Goal: Information Seeking & Learning: Stay updated

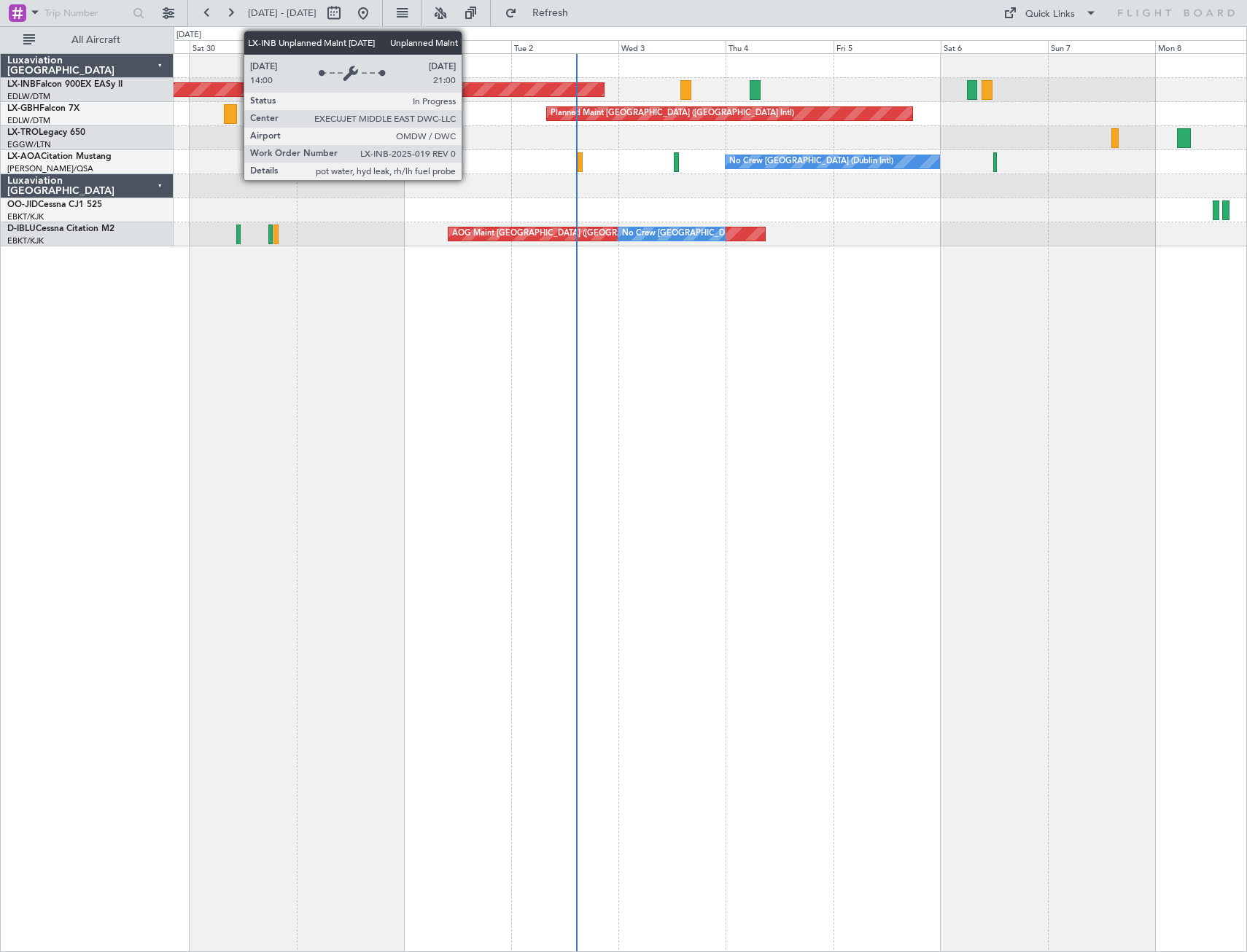
click at [468, 88] on div "Unplanned Maint [GEOGRAPHIC_DATA] (Al Maktoum Intl)" at bounding box center [106, 90] width 996 height 13
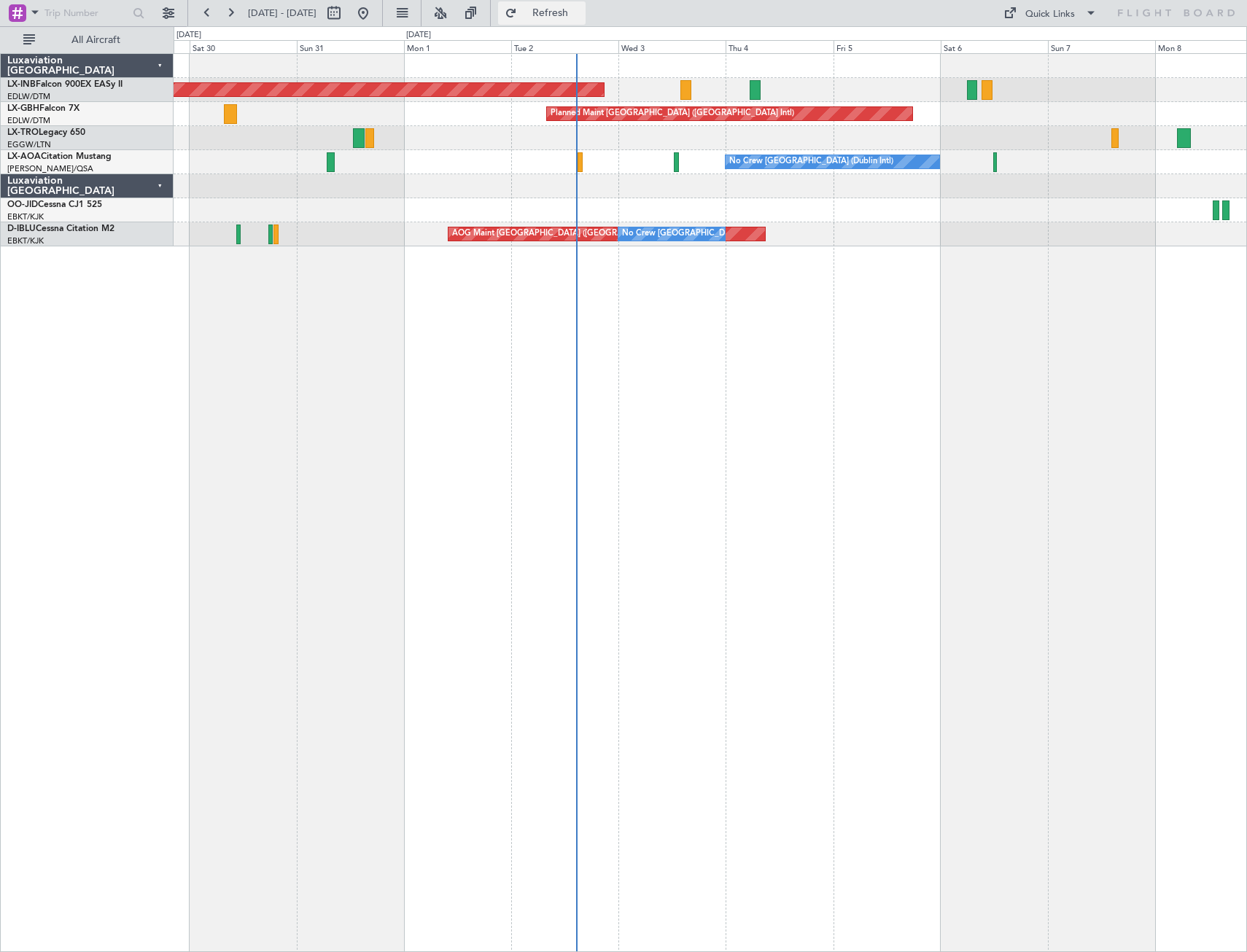
click at [581, 16] on span "Refresh" at bounding box center [550, 12] width 62 height 10
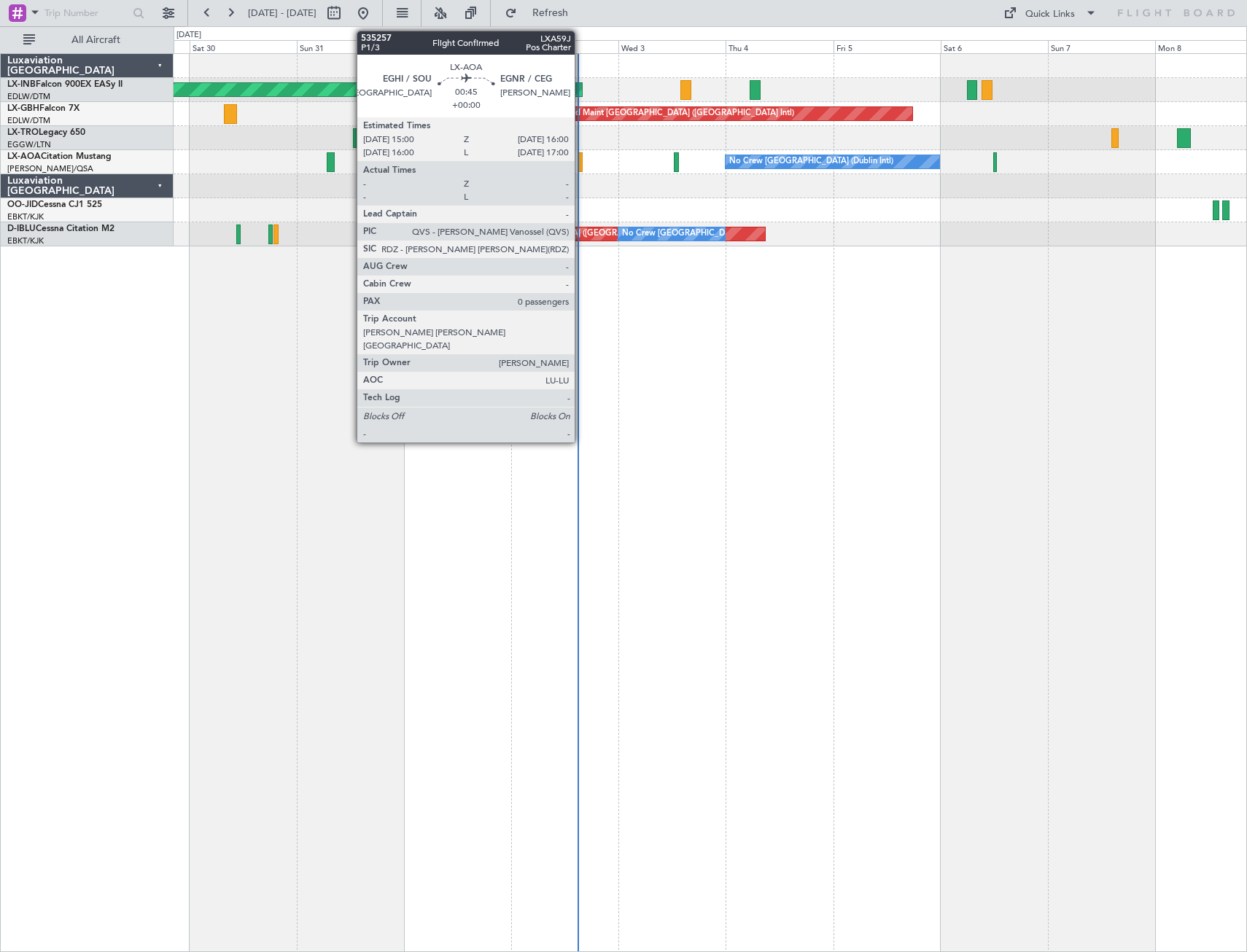
click at [581, 167] on div at bounding box center [580, 162] width 5 height 19
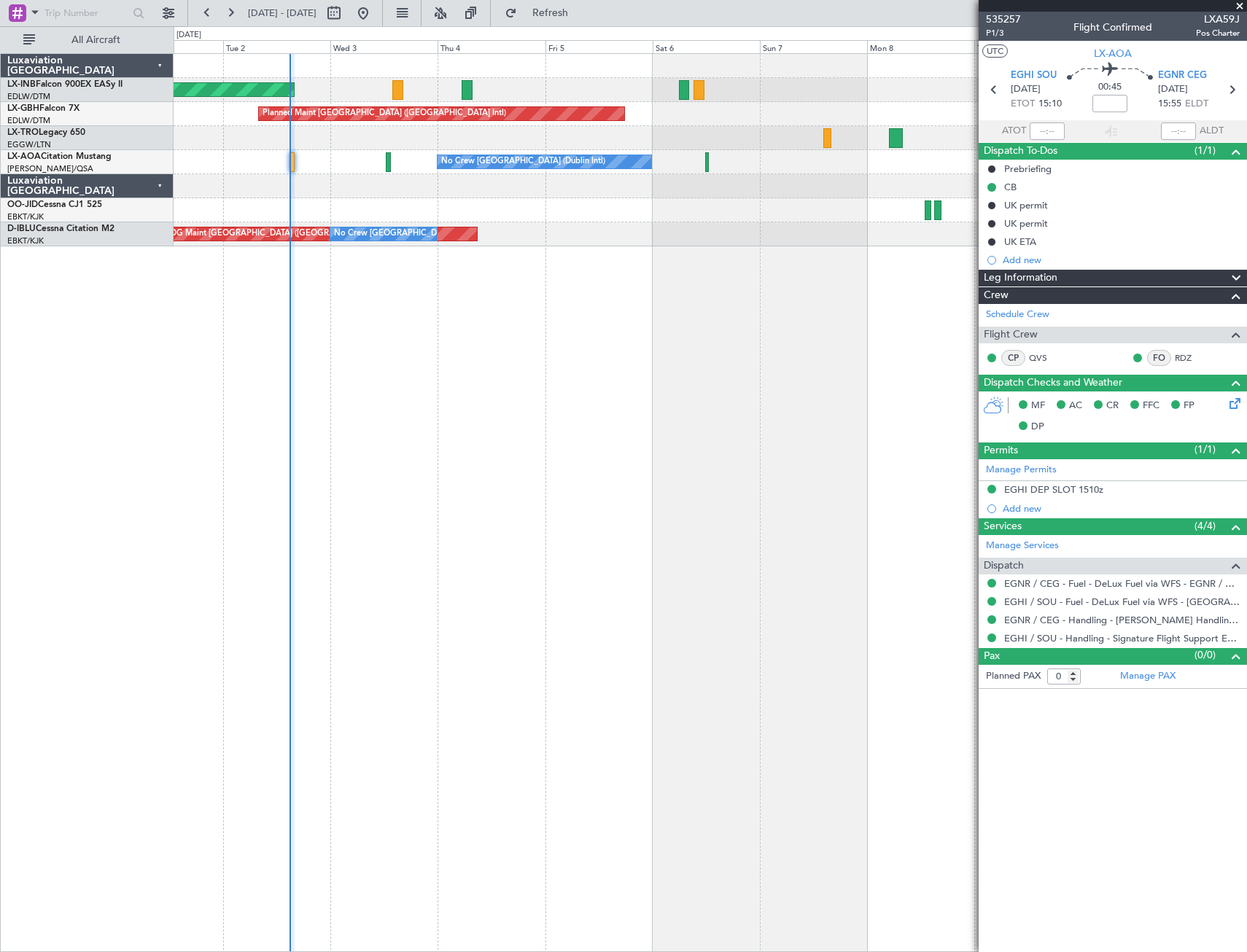
click at [440, 242] on div "AOG Maint [GEOGRAPHIC_DATA] ([GEOGRAPHIC_DATA] National) No Crew [GEOGRAPHIC_DA…" at bounding box center [710, 234] width 1073 height 24
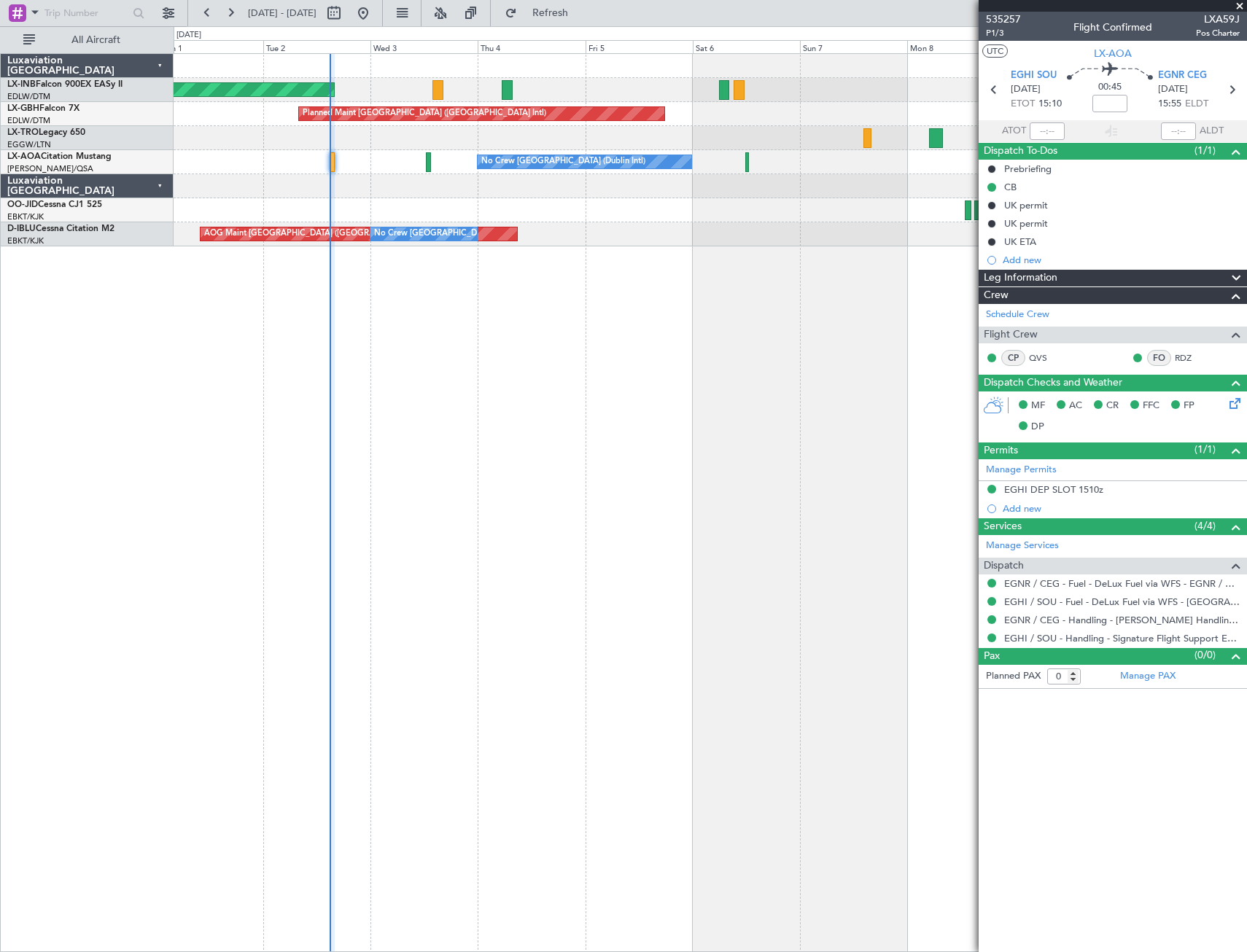
click at [684, 79] on div "Unplanned Maint [GEOGRAPHIC_DATA] (Al Maktoum Intl) Planned Maint [GEOGRAPHIC_D…" at bounding box center [710, 150] width 1073 height 192
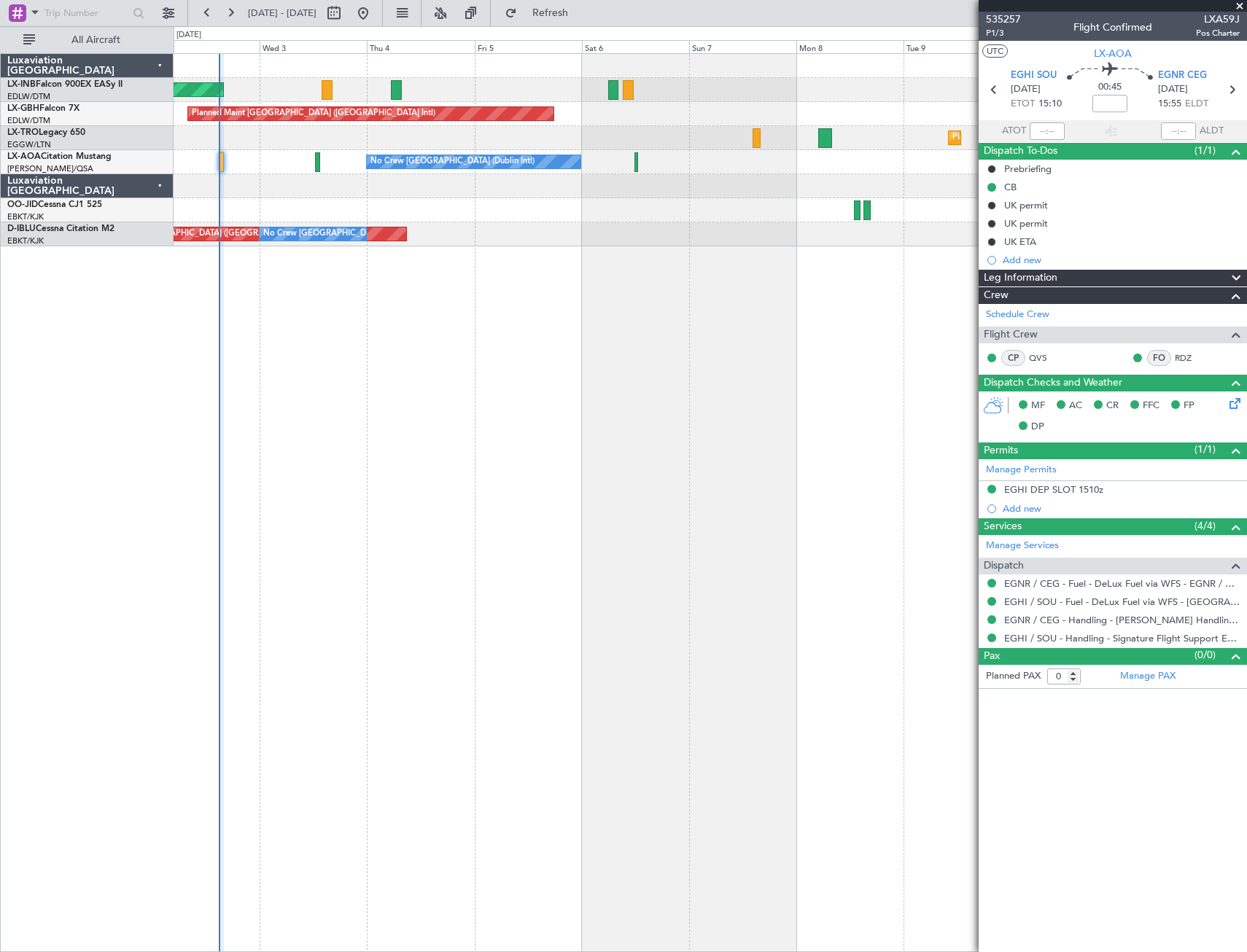
click at [521, 328] on div "Unplanned Maint [GEOGRAPHIC_DATA] (Al Maktoum Intl) Planned Maint [GEOGRAPHIC_D…" at bounding box center [711, 502] width 1074 height 899
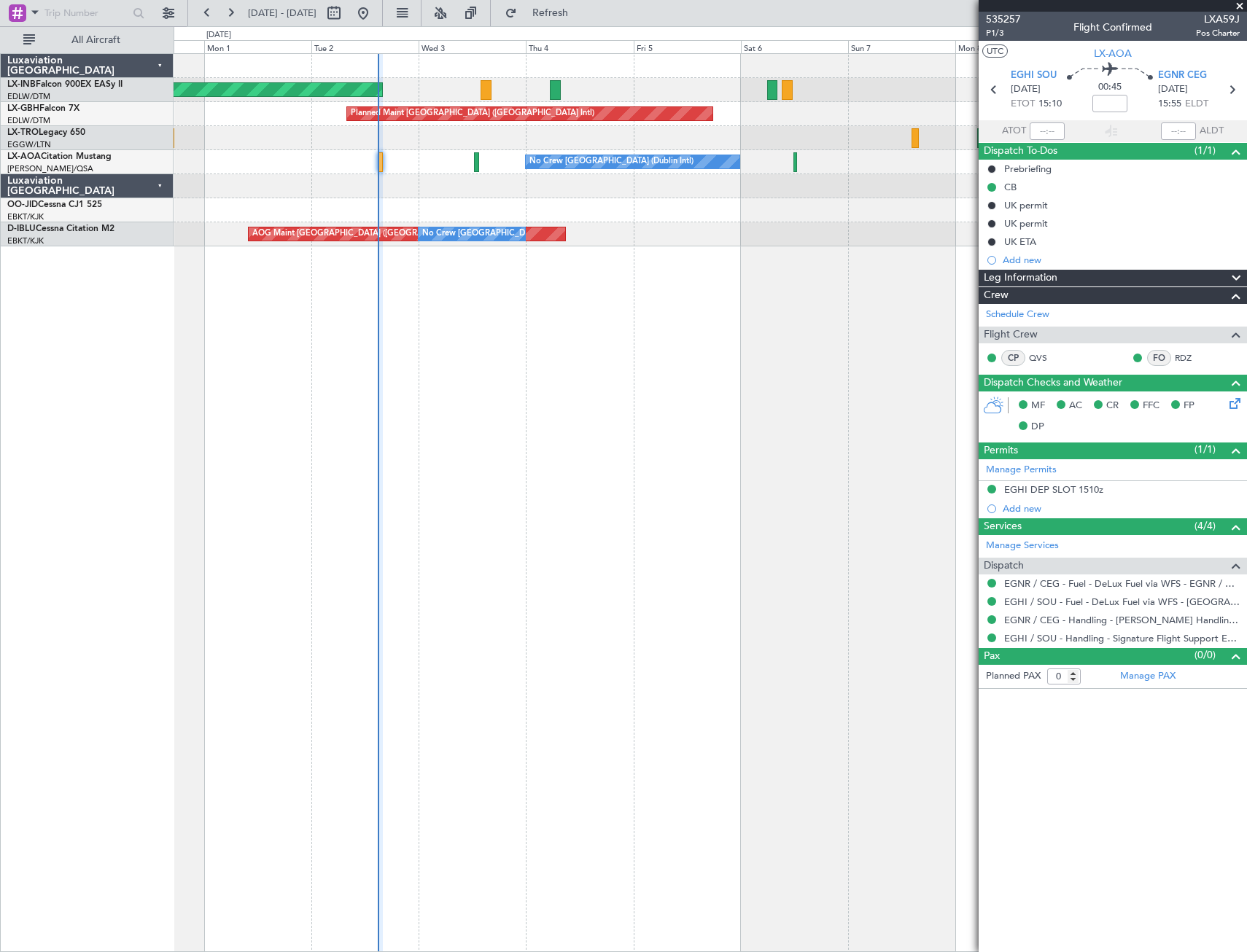
click at [724, 452] on div "Unplanned Maint [GEOGRAPHIC_DATA] (Al Maktoum Intl) Planned Maint [GEOGRAPHIC_D…" at bounding box center [711, 502] width 1074 height 899
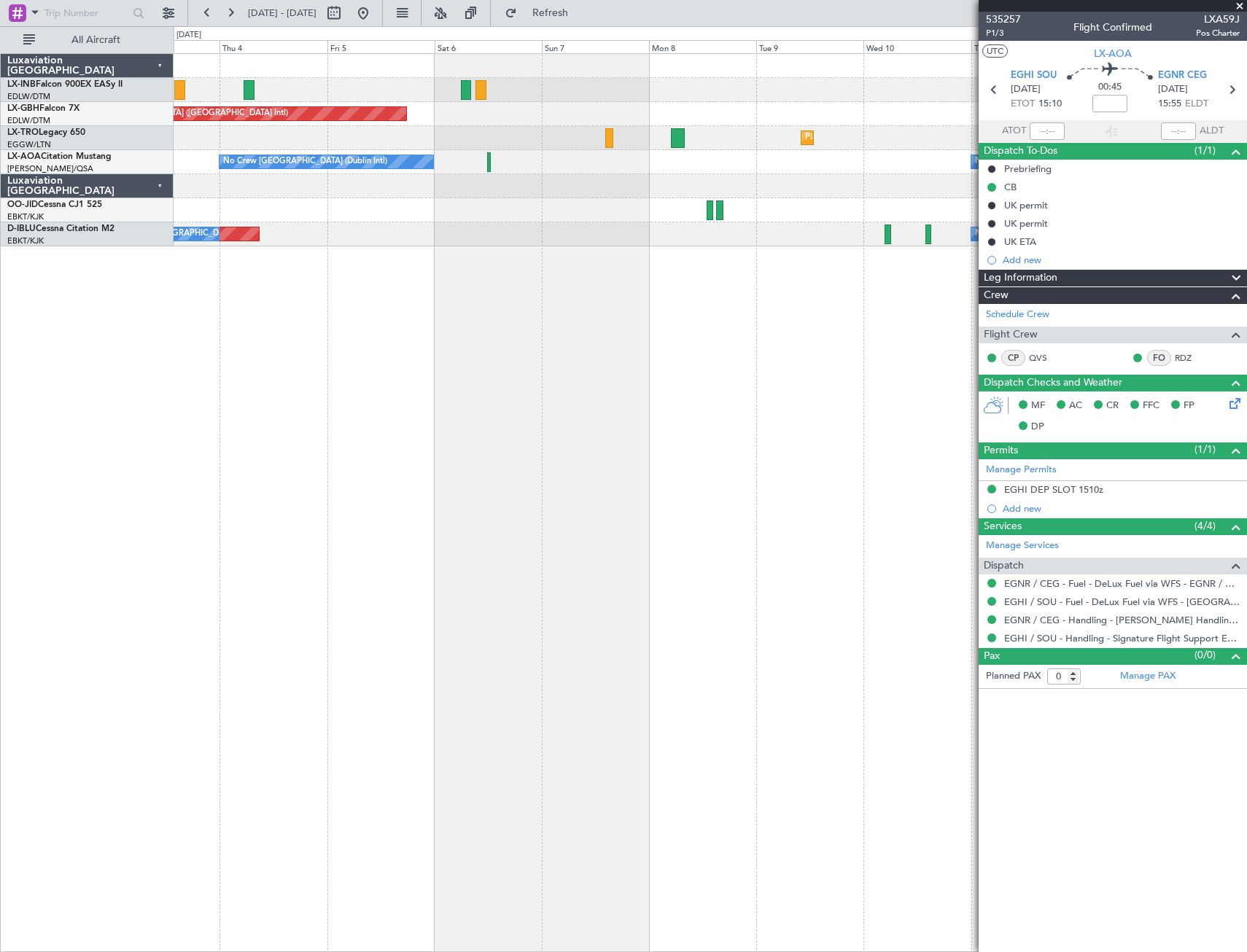
click at [478, 135] on div "Planned Maint Dusseldorf" at bounding box center [710, 138] width 1073 height 24
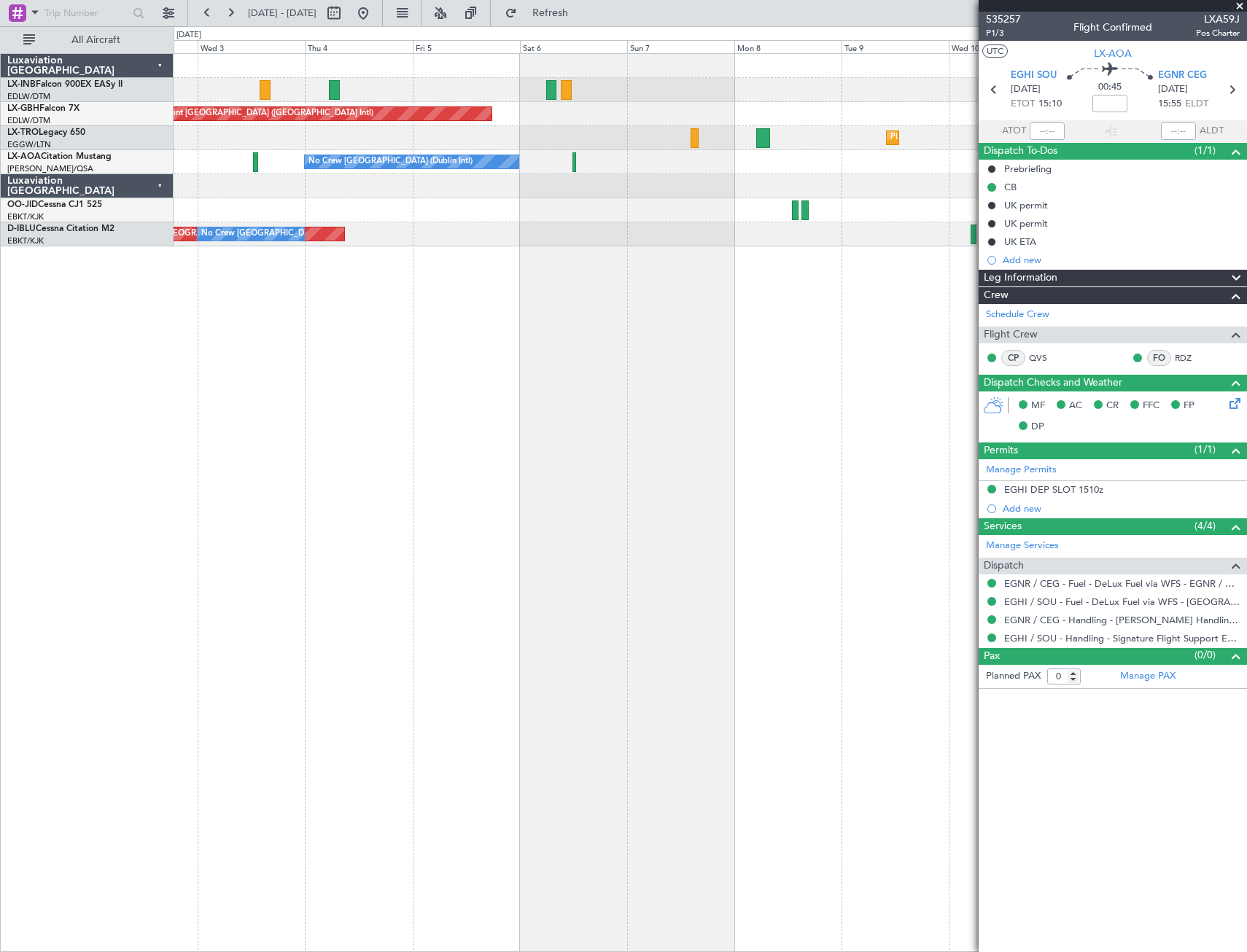
click at [768, 210] on div "Unplanned Maint [GEOGRAPHIC_DATA] (Al Maktoum Intl) Planned Maint [GEOGRAPHIC_D…" at bounding box center [710, 150] width 1073 height 192
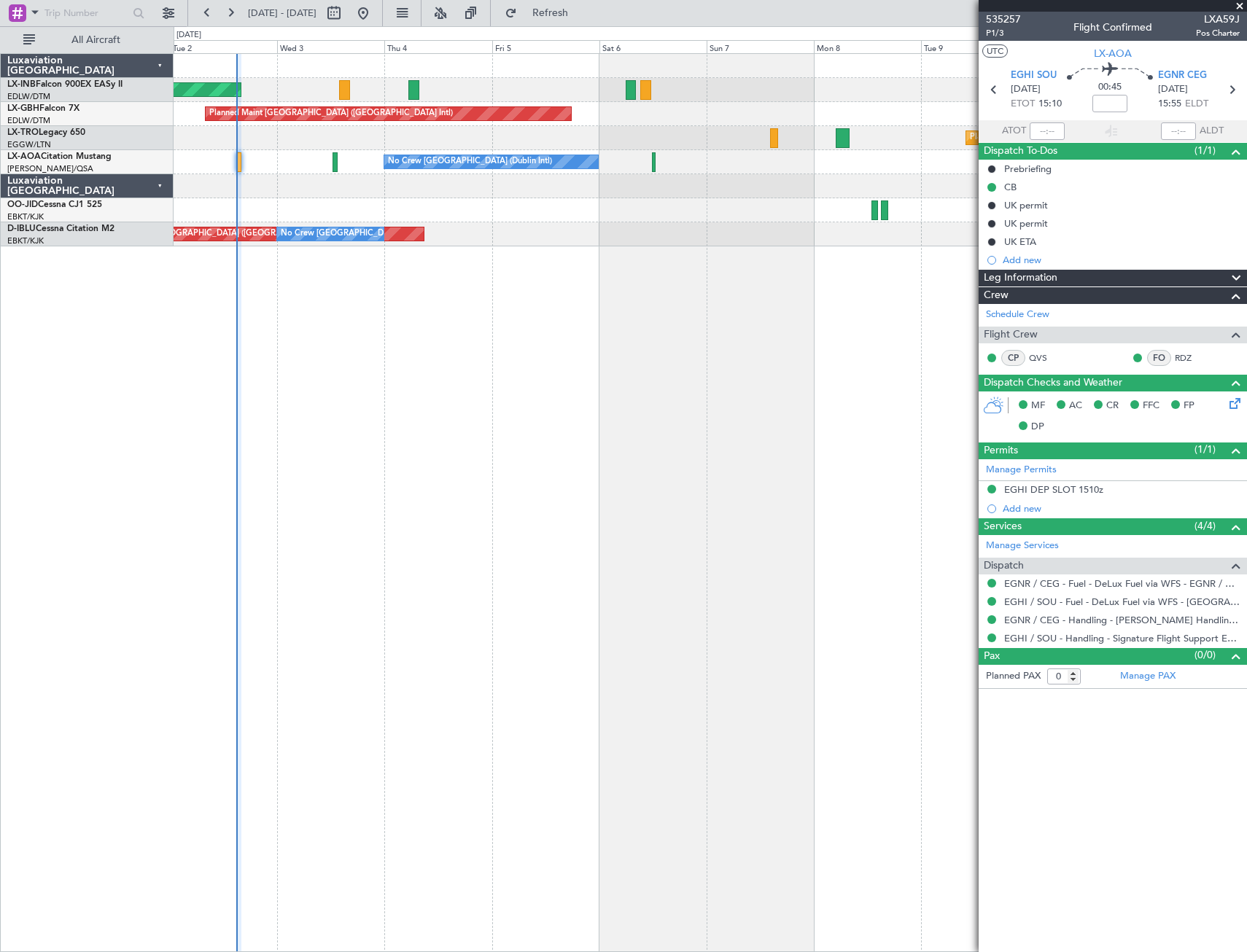
click at [660, 358] on div "Unplanned Maint [GEOGRAPHIC_DATA] (Al Maktoum Intl) Planned Maint [GEOGRAPHIC_D…" at bounding box center [711, 502] width 1074 height 899
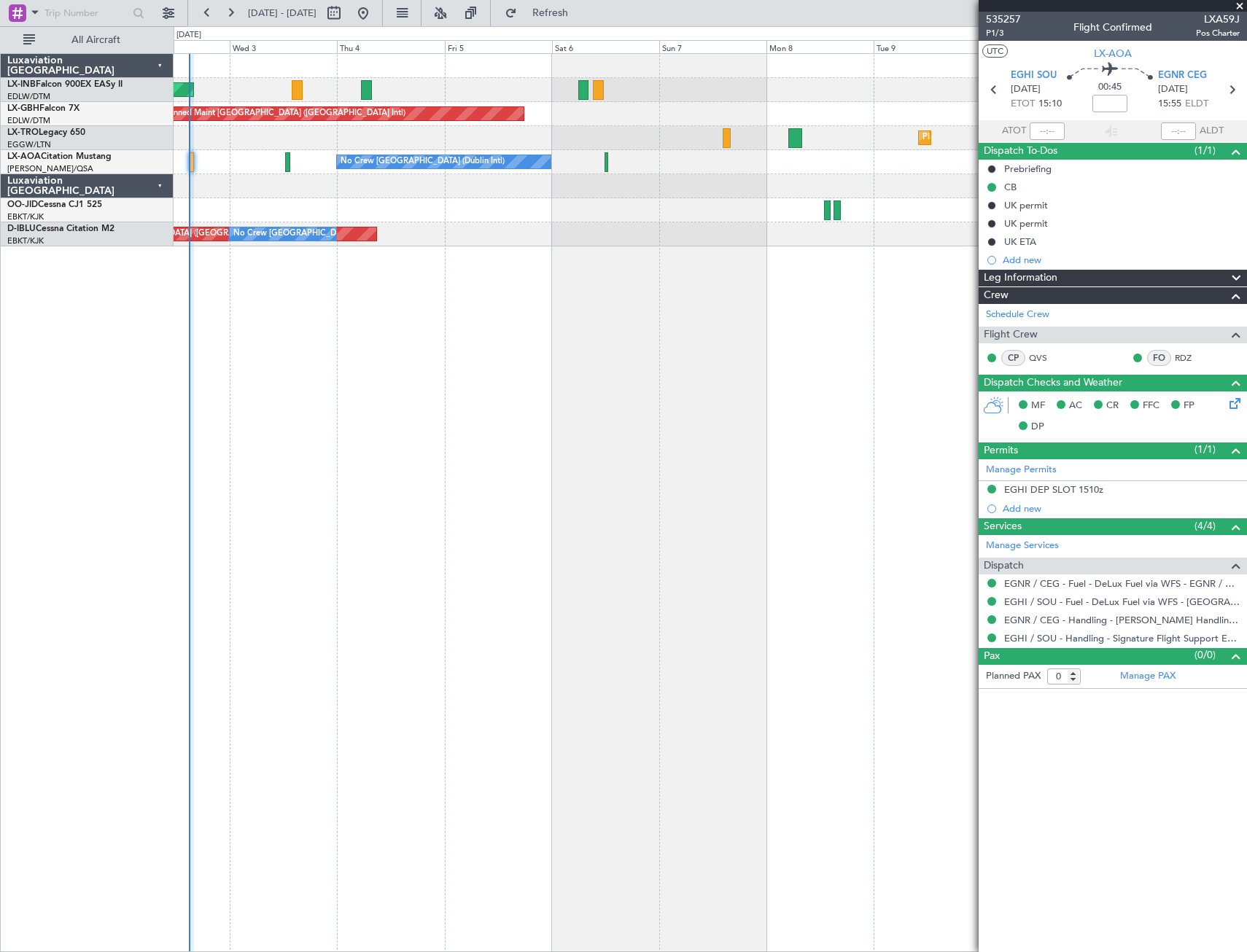
click at [418, 80] on div "Unplanned Maint [GEOGRAPHIC_DATA] (Al Maktoum Intl)" at bounding box center [710, 90] width 1073 height 24
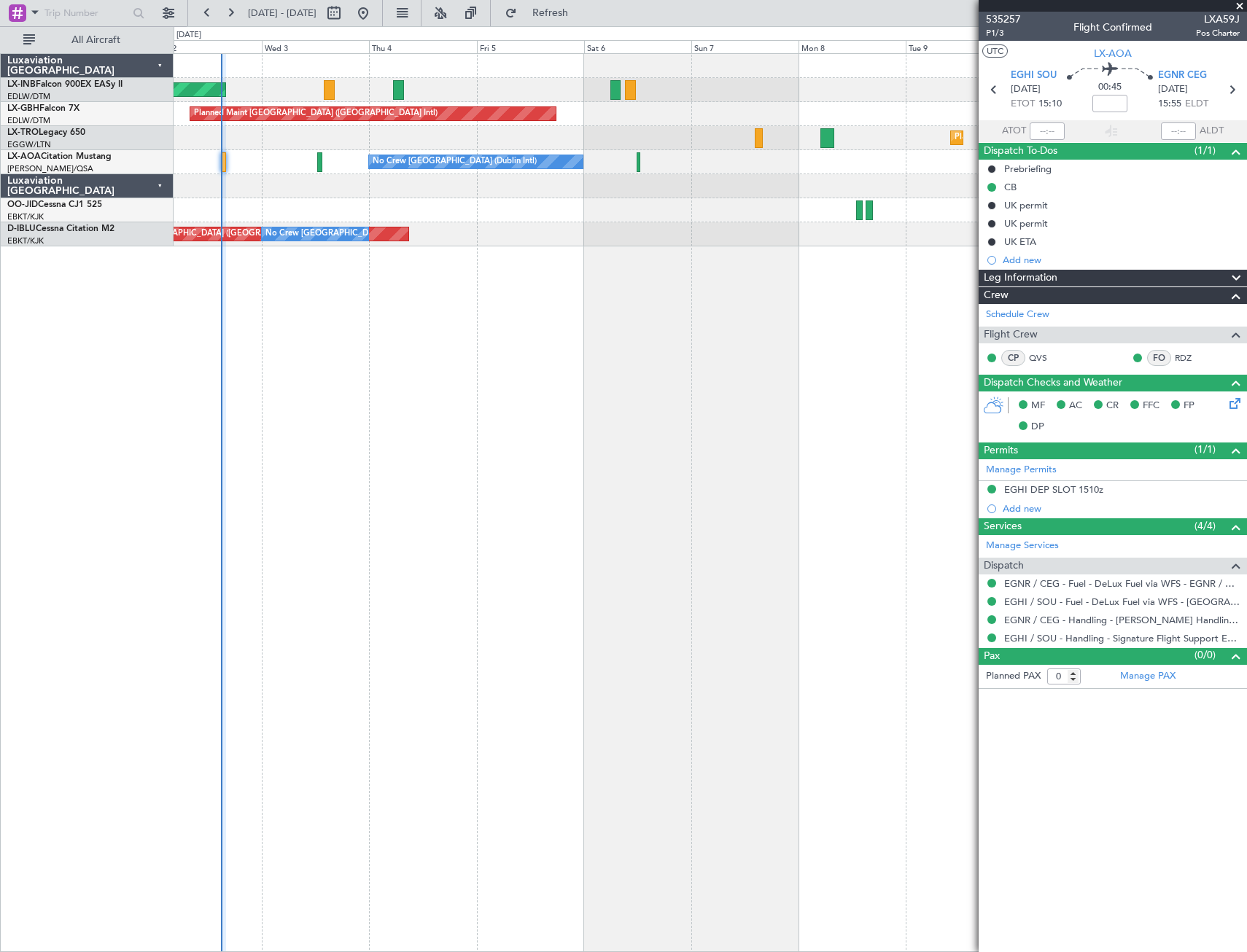
click at [590, 426] on div "Unplanned Maint [GEOGRAPHIC_DATA] (Al Maktoum Intl) Planned Maint [GEOGRAPHIC_D…" at bounding box center [711, 502] width 1074 height 899
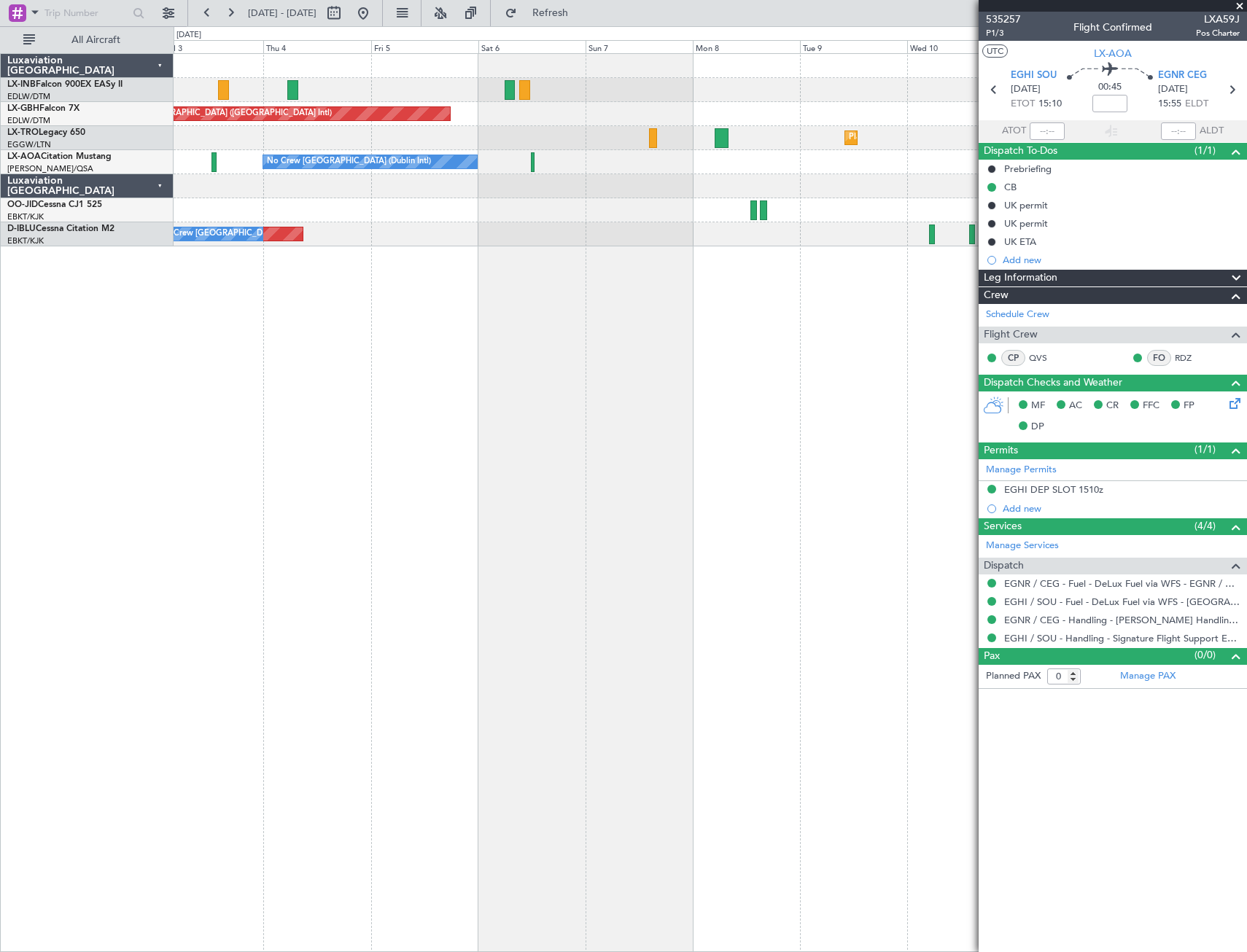
click at [392, 440] on div "Unplanned Maint [GEOGRAPHIC_DATA] (Al Maktoum Intl) Planned Maint [GEOGRAPHIC_D…" at bounding box center [711, 502] width 1074 height 899
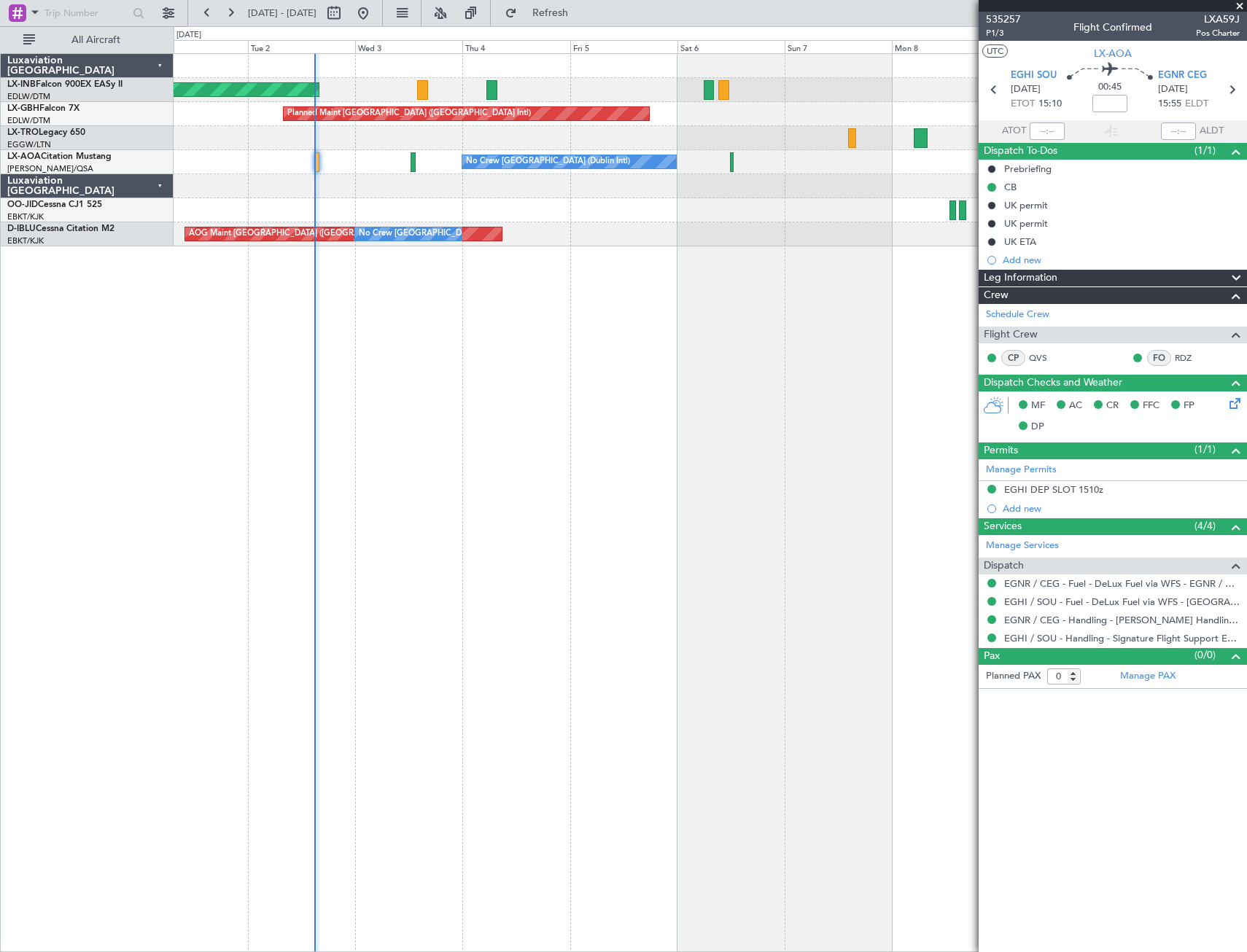
click at [566, 426] on div "Unplanned Maint [GEOGRAPHIC_DATA] (Al Maktoum Intl) Planned Maint [GEOGRAPHIC_D…" at bounding box center [711, 502] width 1074 height 899
click at [1237, 7] on span at bounding box center [1240, 6] width 15 height 13
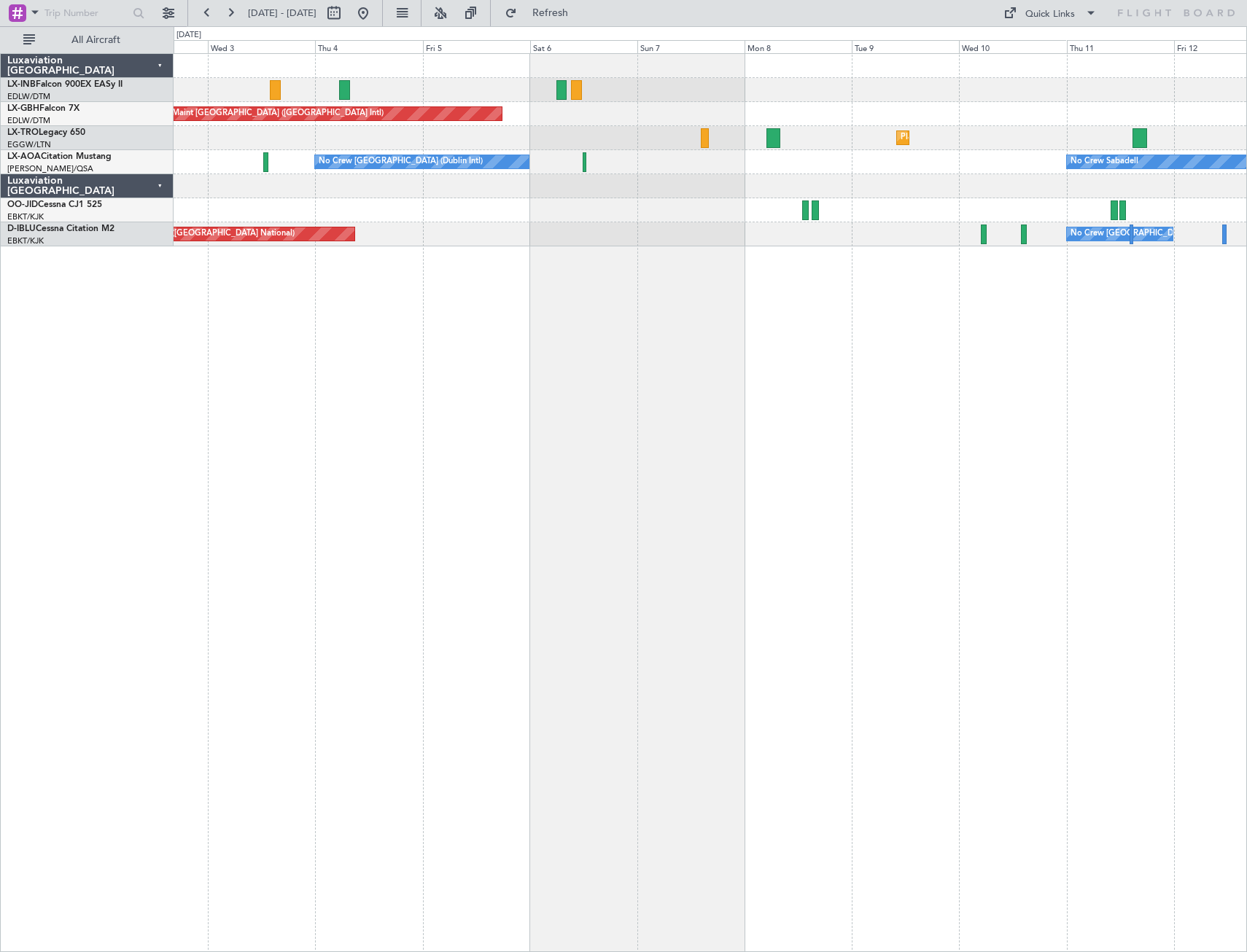
click at [726, 552] on div "Unplanned Maint [GEOGRAPHIC_DATA] (Al Maktoum Intl) Planned Maint [GEOGRAPHIC_D…" at bounding box center [711, 502] width 1074 height 899
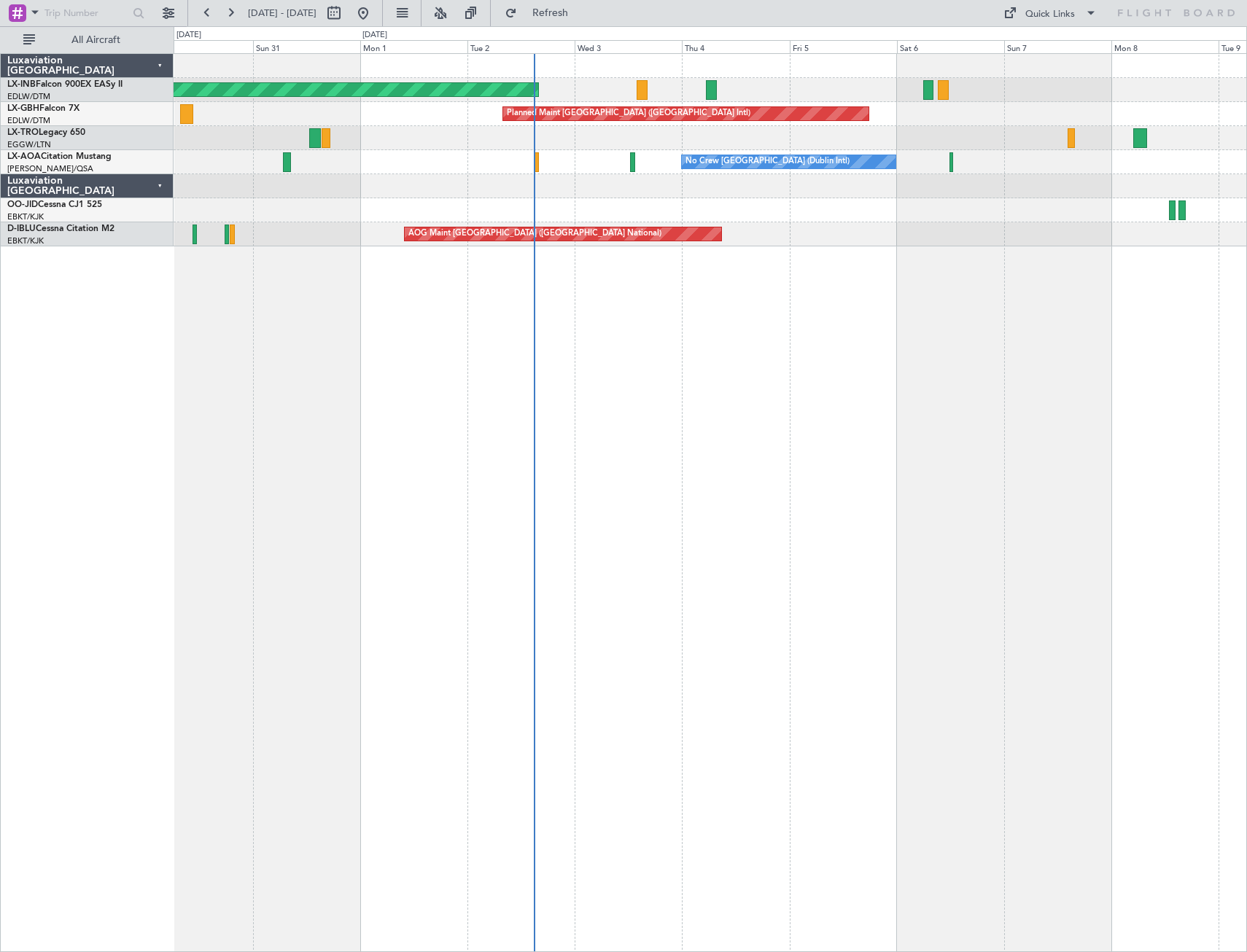
click at [747, 608] on div "Unplanned Maint [GEOGRAPHIC_DATA] (Al Maktoum Intl) Planned Maint [GEOGRAPHIC_D…" at bounding box center [711, 502] width 1074 height 899
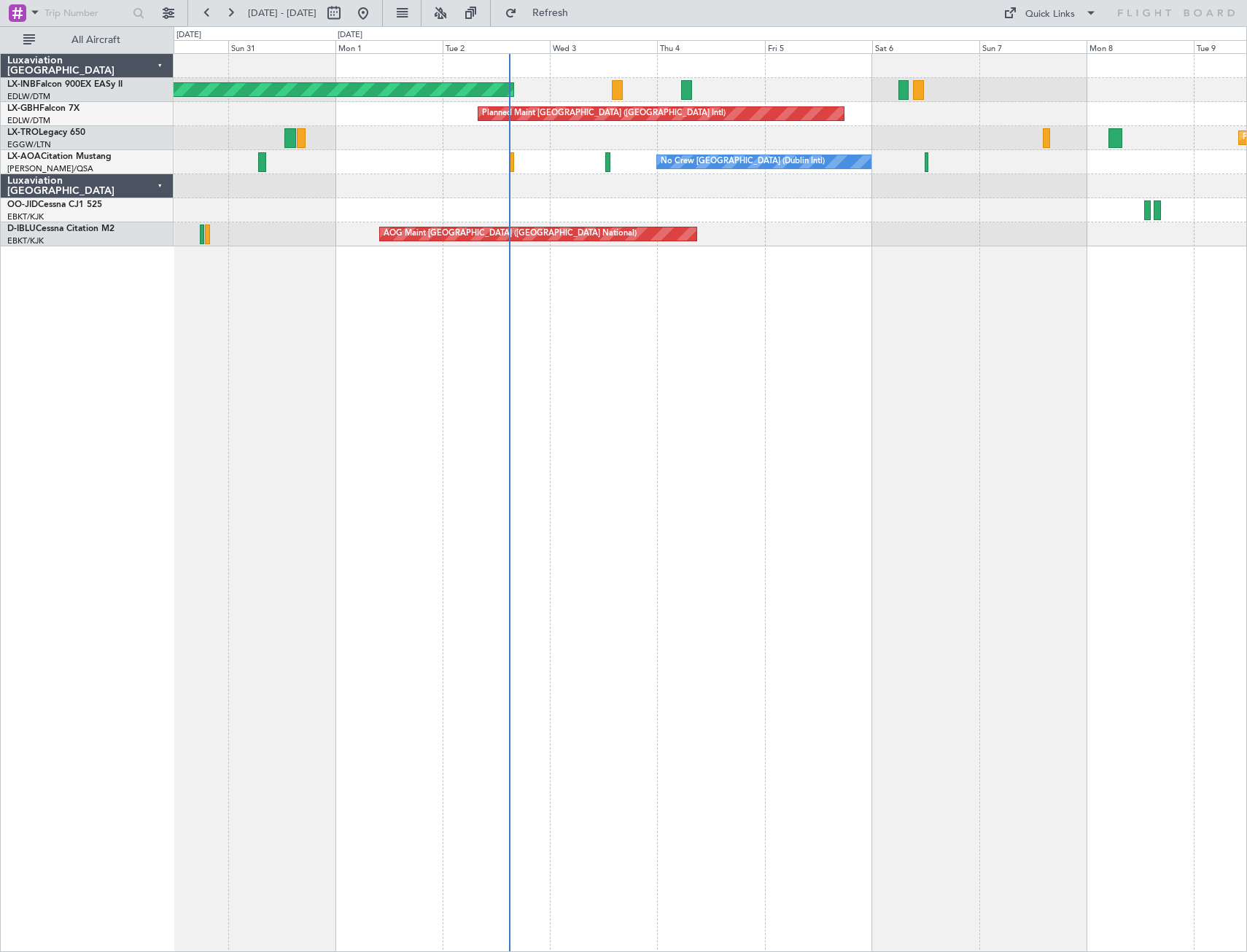
click at [514, 361] on div "Unplanned Maint [GEOGRAPHIC_DATA] (Al Maktoum Intl) Planned Maint [GEOGRAPHIC_D…" at bounding box center [711, 502] width 1074 height 899
